Goal: Navigation & Orientation: Find specific page/section

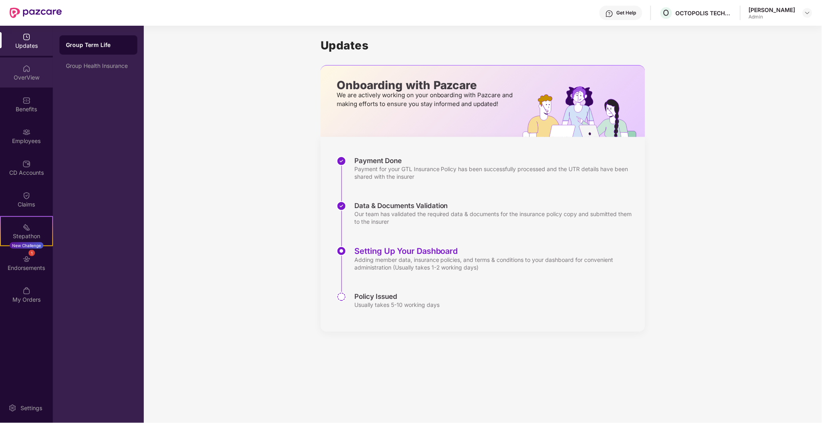
click at [32, 80] on div "OverView" at bounding box center [26, 78] width 53 height 8
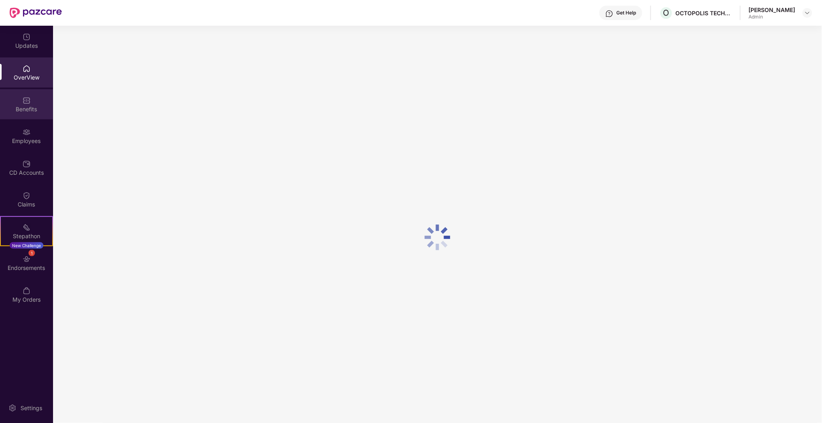
click at [34, 112] on div "Benefits" at bounding box center [26, 109] width 53 height 8
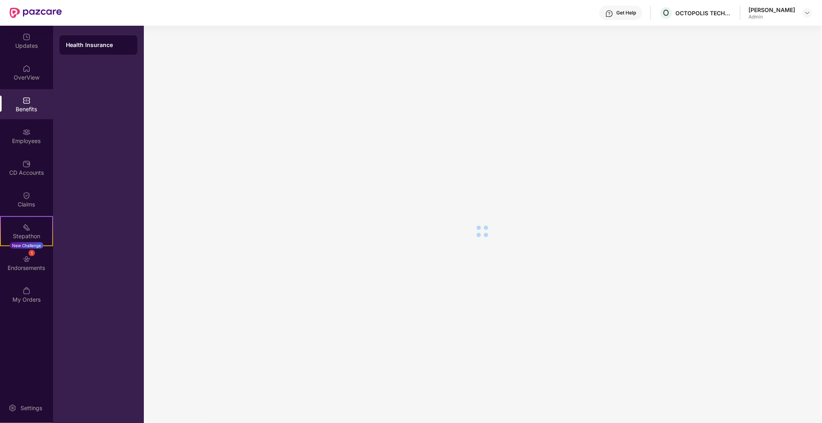
click at [39, 162] on div "CD Accounts" at bounding box center [26, 168] width 53 height 30
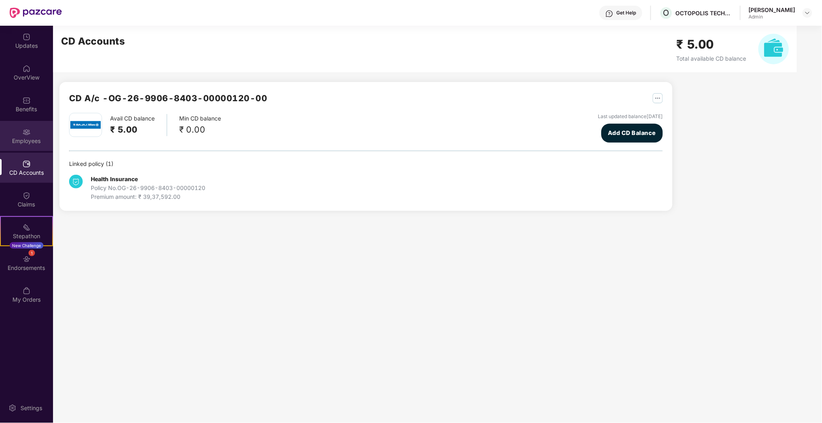
click at [28, 146] on div "Employees" at bounding box center [26, 136] width 53 height 30
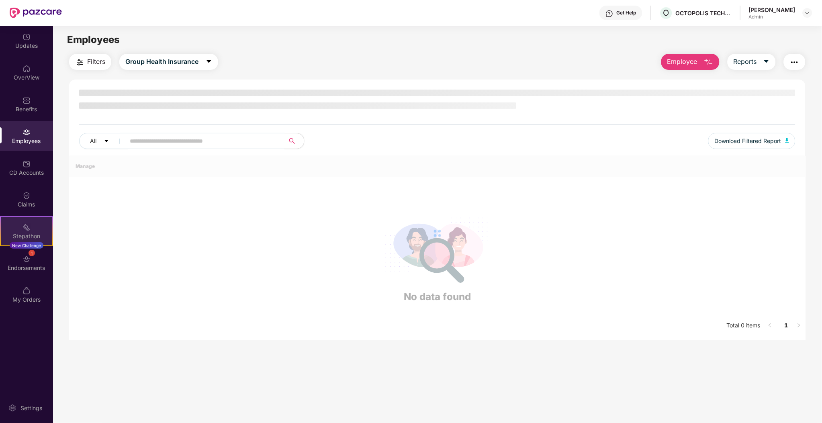
click at [39, 220] on div "Stepathon New Challenge" at bounding box center [26, 231] width 53 height 30
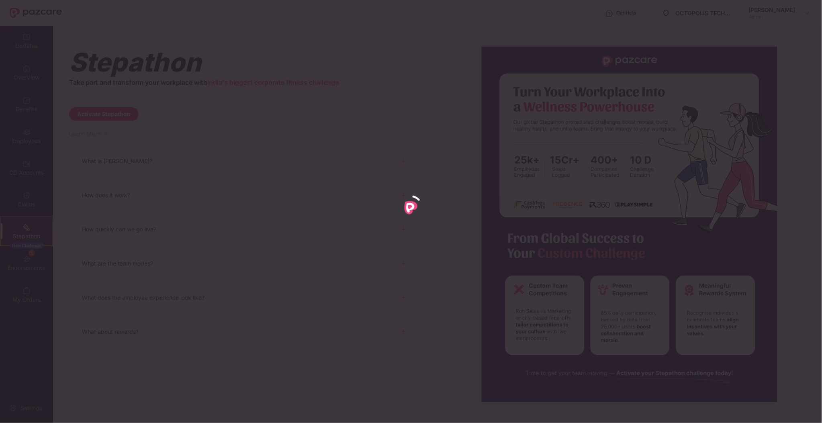
click at [0, 94] on div at bounding box center [411, 211] width 822 height 423
click at [489, 239] on div at bounding box center [411, 211] width 822 height 423
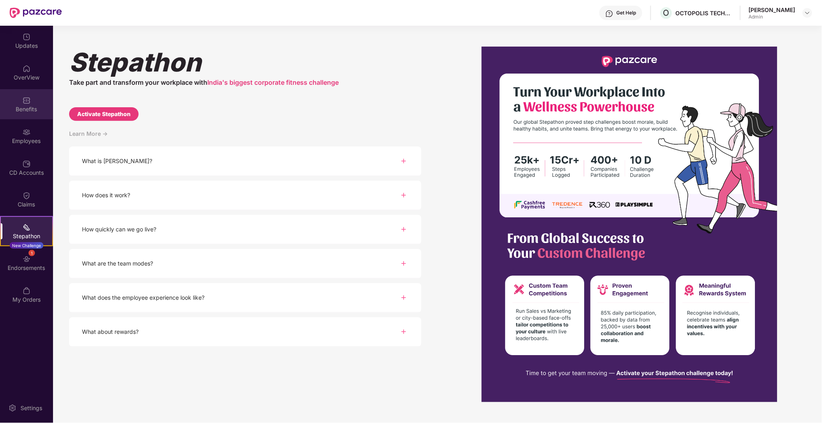
click at [19, 98] on div "Benefits" at bounding box center [26, 104] width 53 height 30
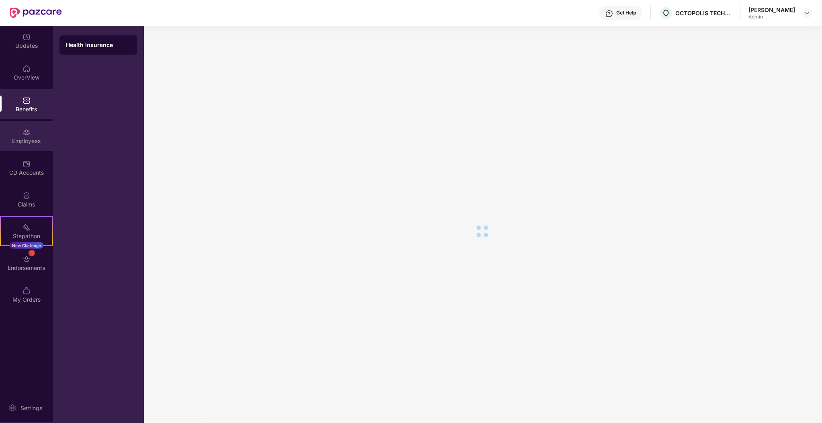
click at [20, 126] on div "Employees" at bounding box center [26, 136] width 53 height 30
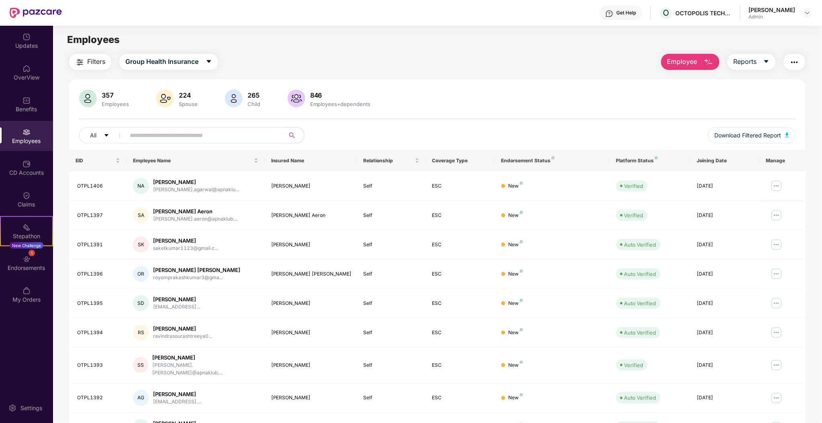
click at [214, 138] on input "text" at bounding box center [202, 135] width 144 height 12
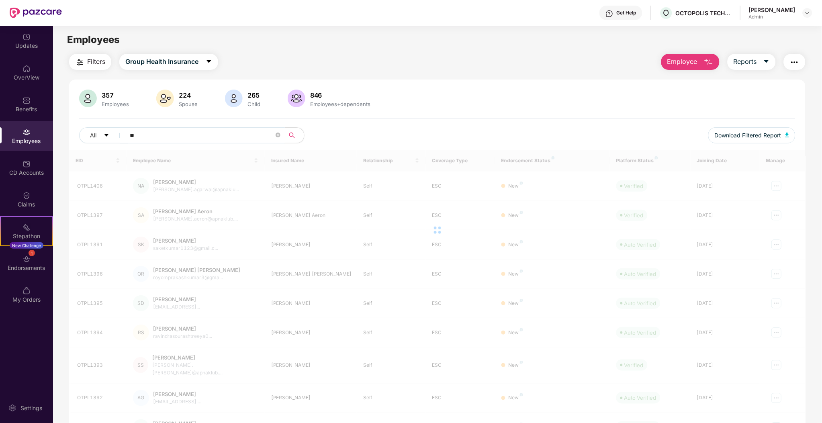
type input "*"
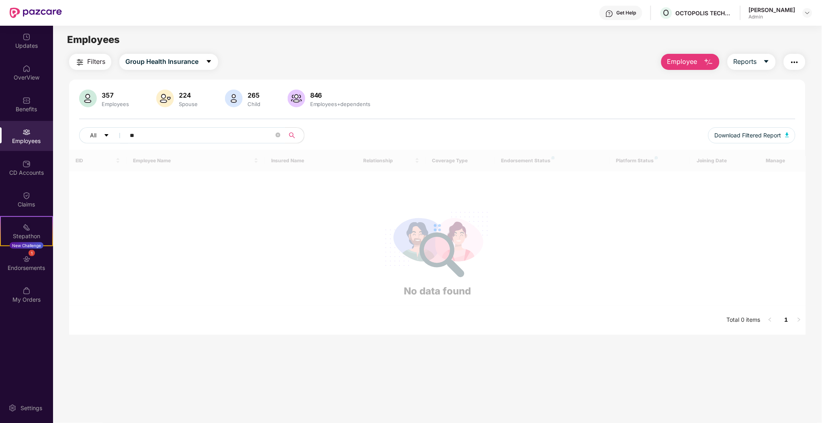
type input "*"
